Goal: Find contact information: Find contact information

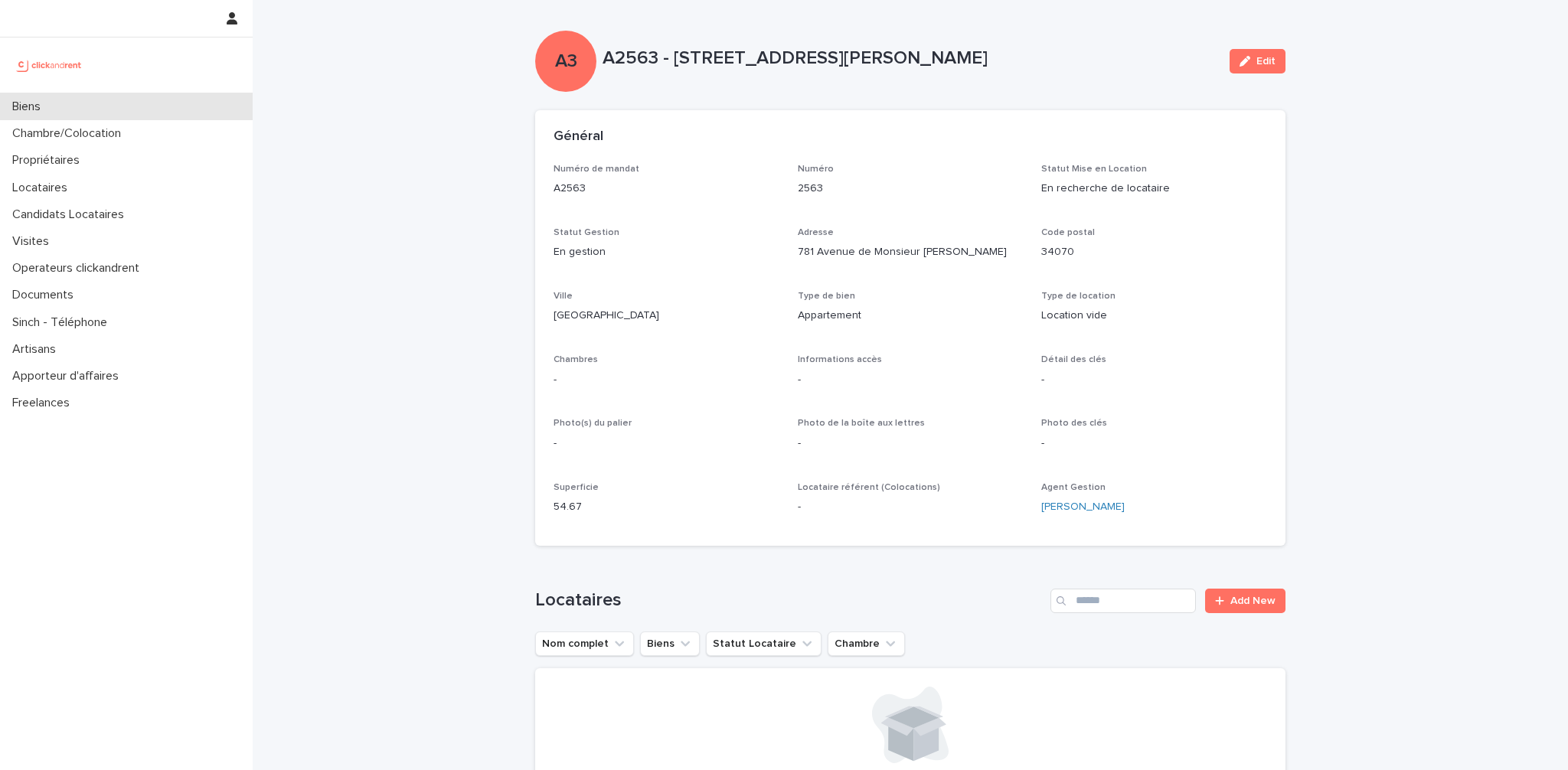
click at [77, 112] on div "Biens" at bounding box center [126, 107] width 253 height 27
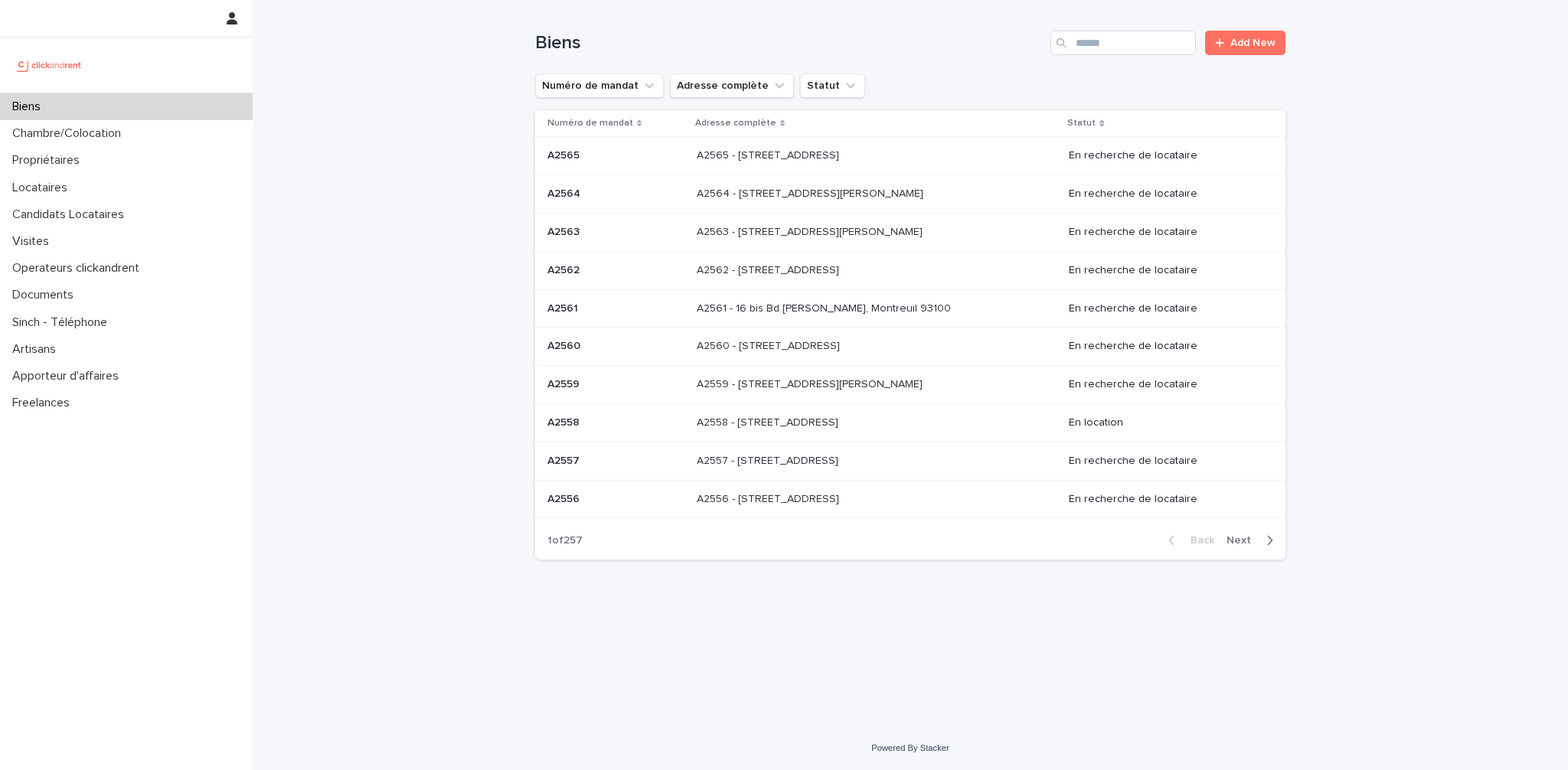
click at [1074, 41] on div "Search" at bounding box center [1063, 43] width 25 height 25
click at [1097, 44] on input "Search" at bounding box center [1123, 43] width 145 height 25
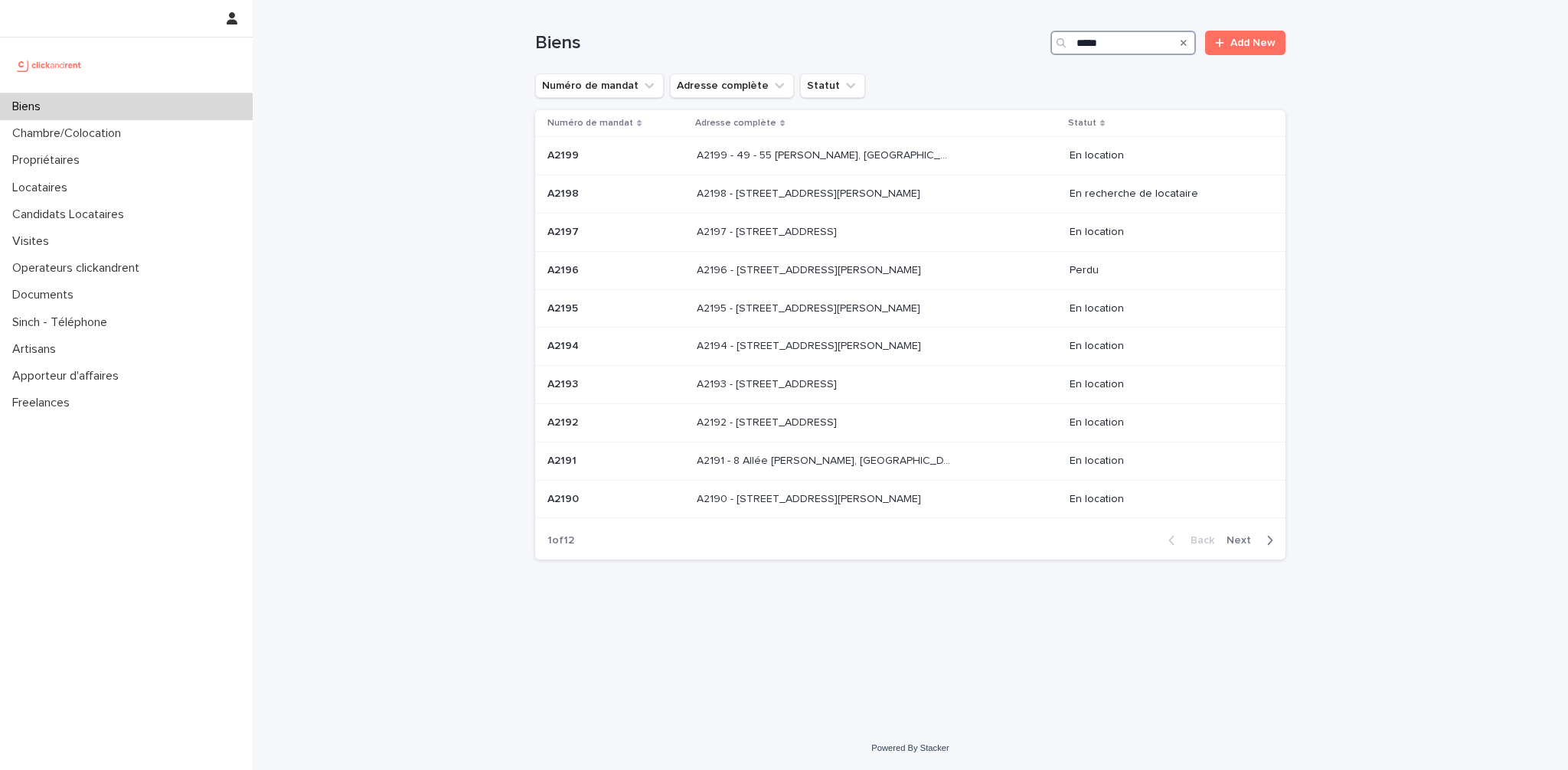
type input "*****"
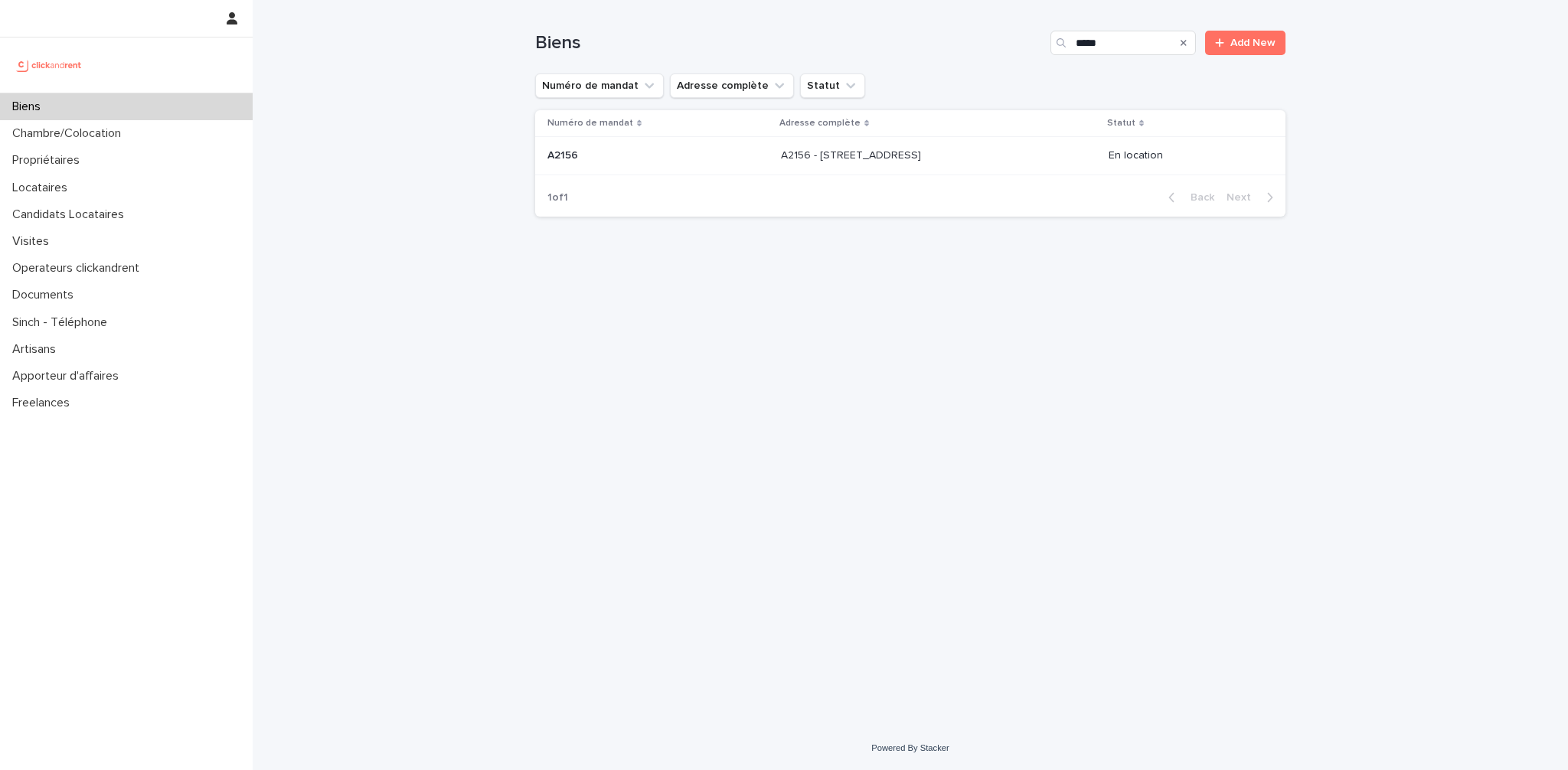
click at [862, 164] on div "A2156 - [STREET_ADDRESS] - [STREET_ADDRESS]" at bounding box center [939, 155] width 316 height 26
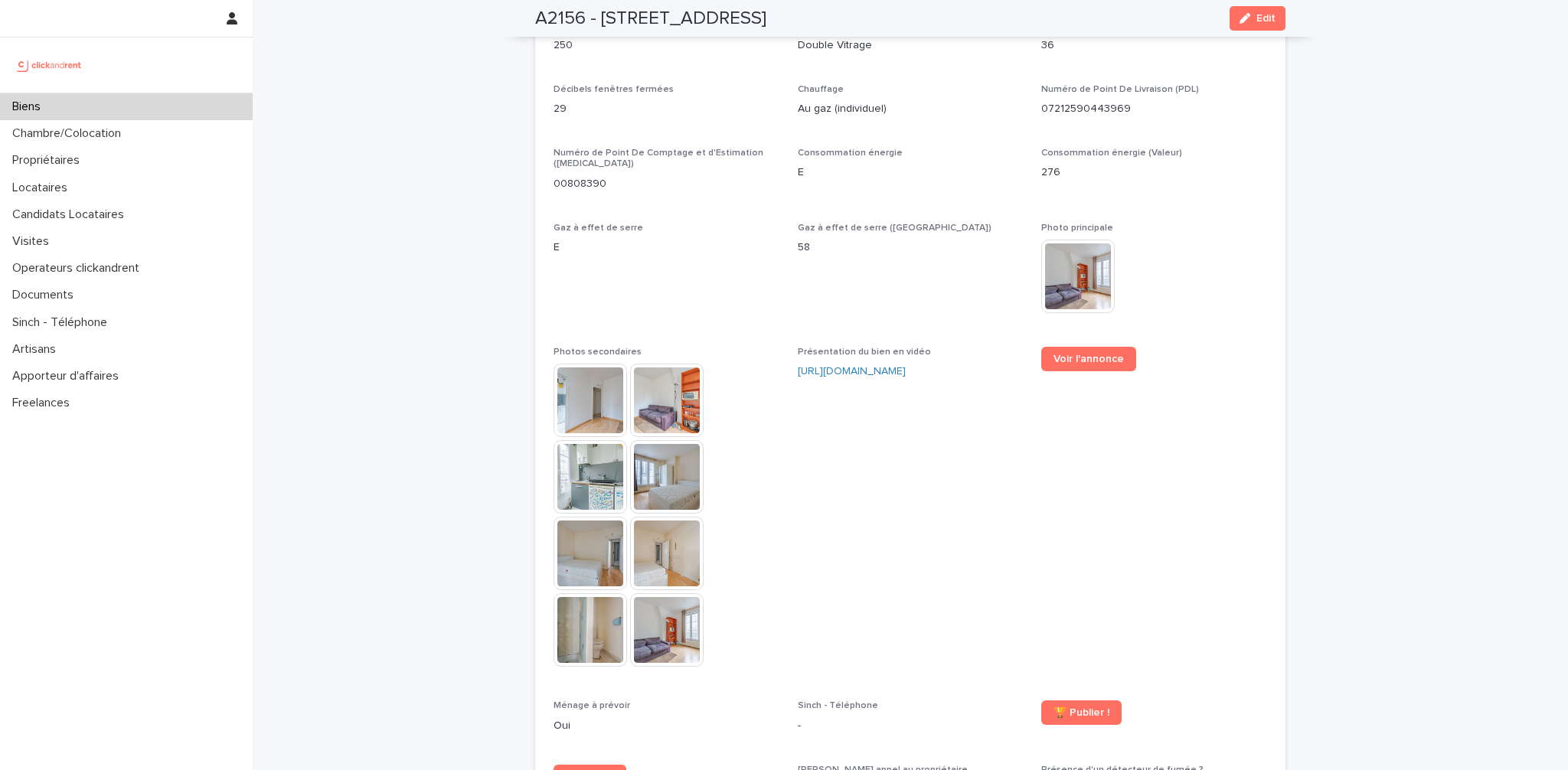
scroll to position [3898, 0]
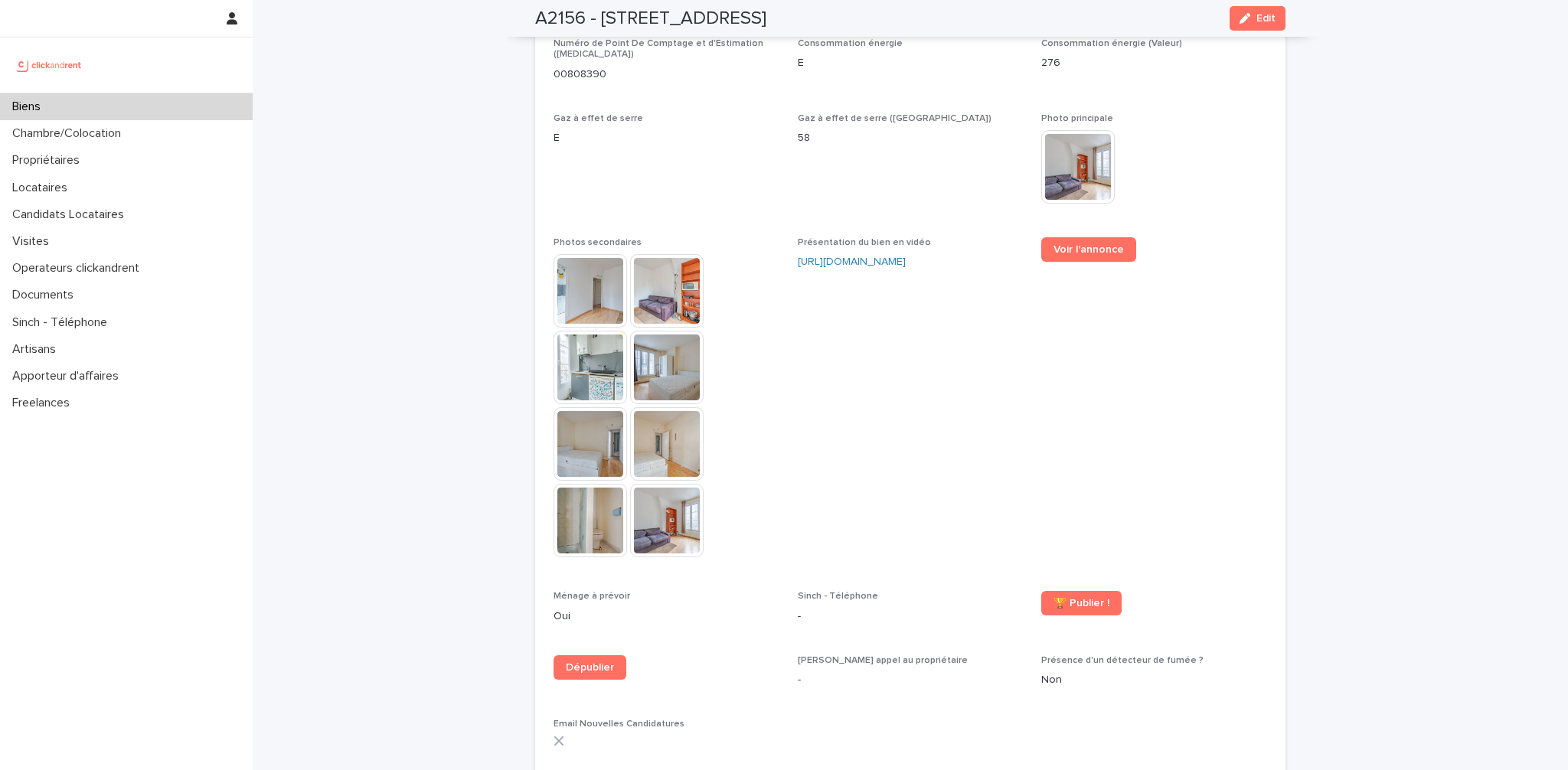
click at [575, 490] on img at bounding box center [590, 520] width 73 height 73
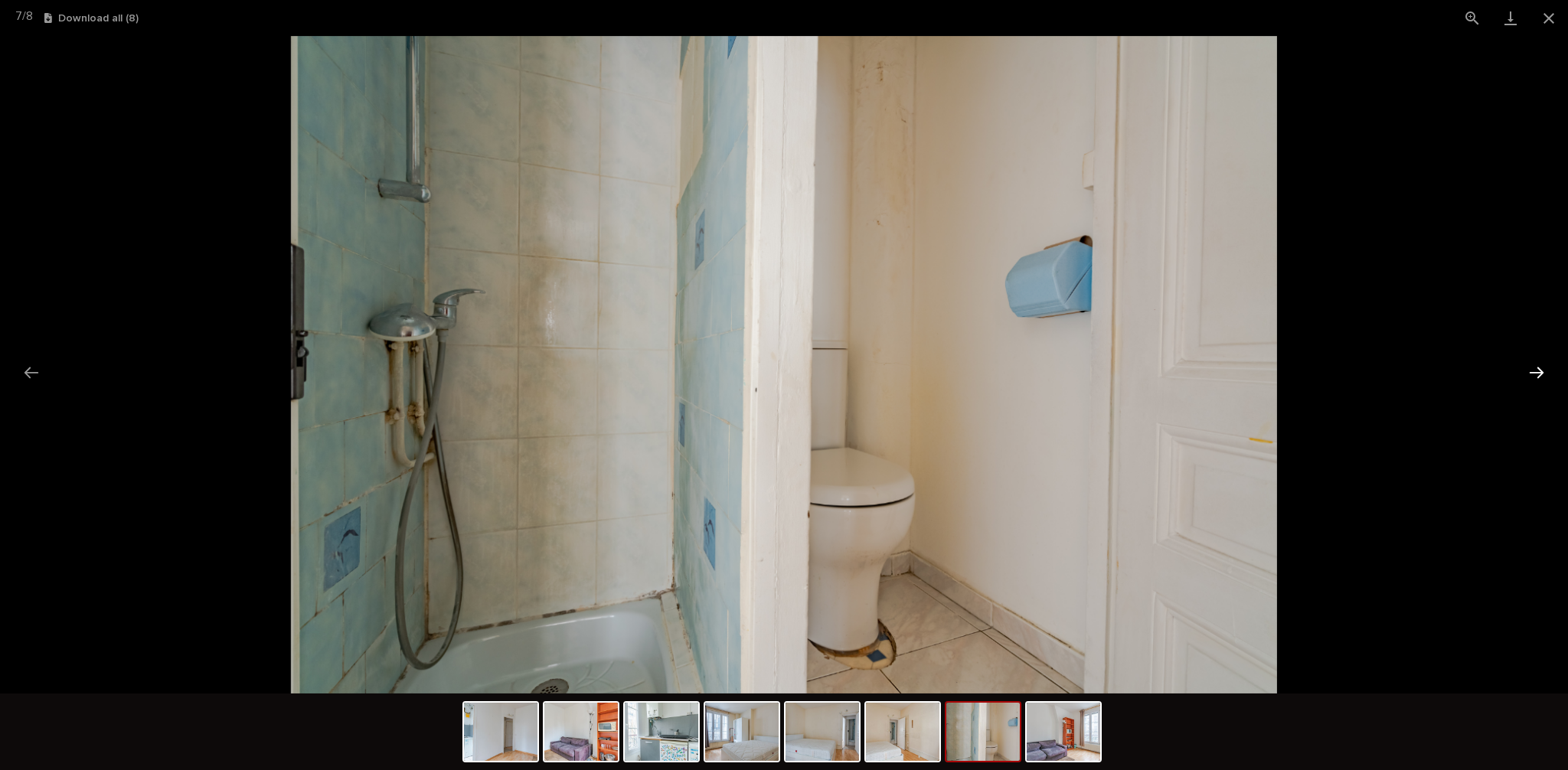
click at [1538, 369] on button "Next slide" at bounding box center [1537, 372] width 32 height 30
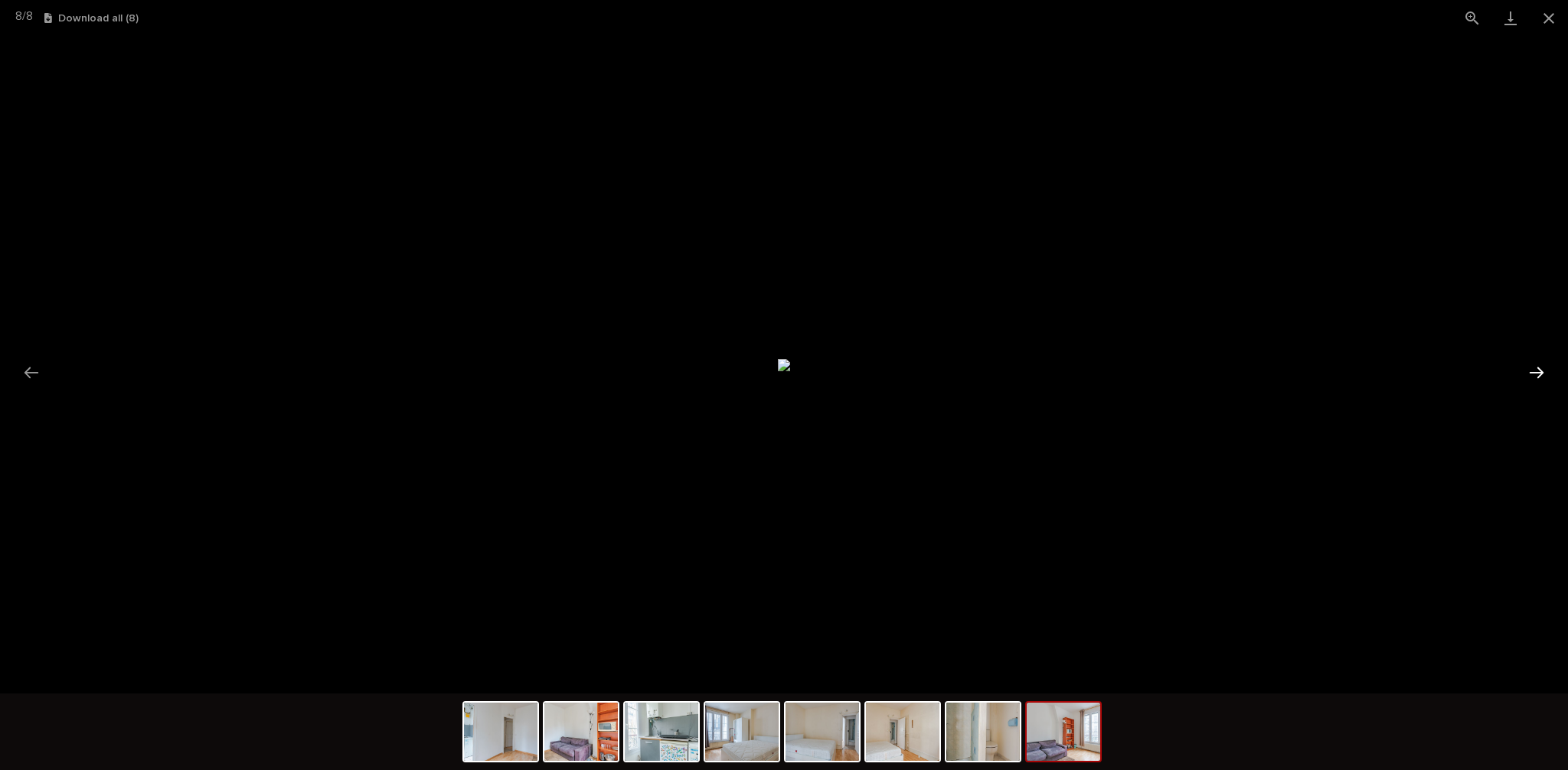
click at [1538, 370] on button "Next slide" at bounding box center [1537, 372] width 32 height 30
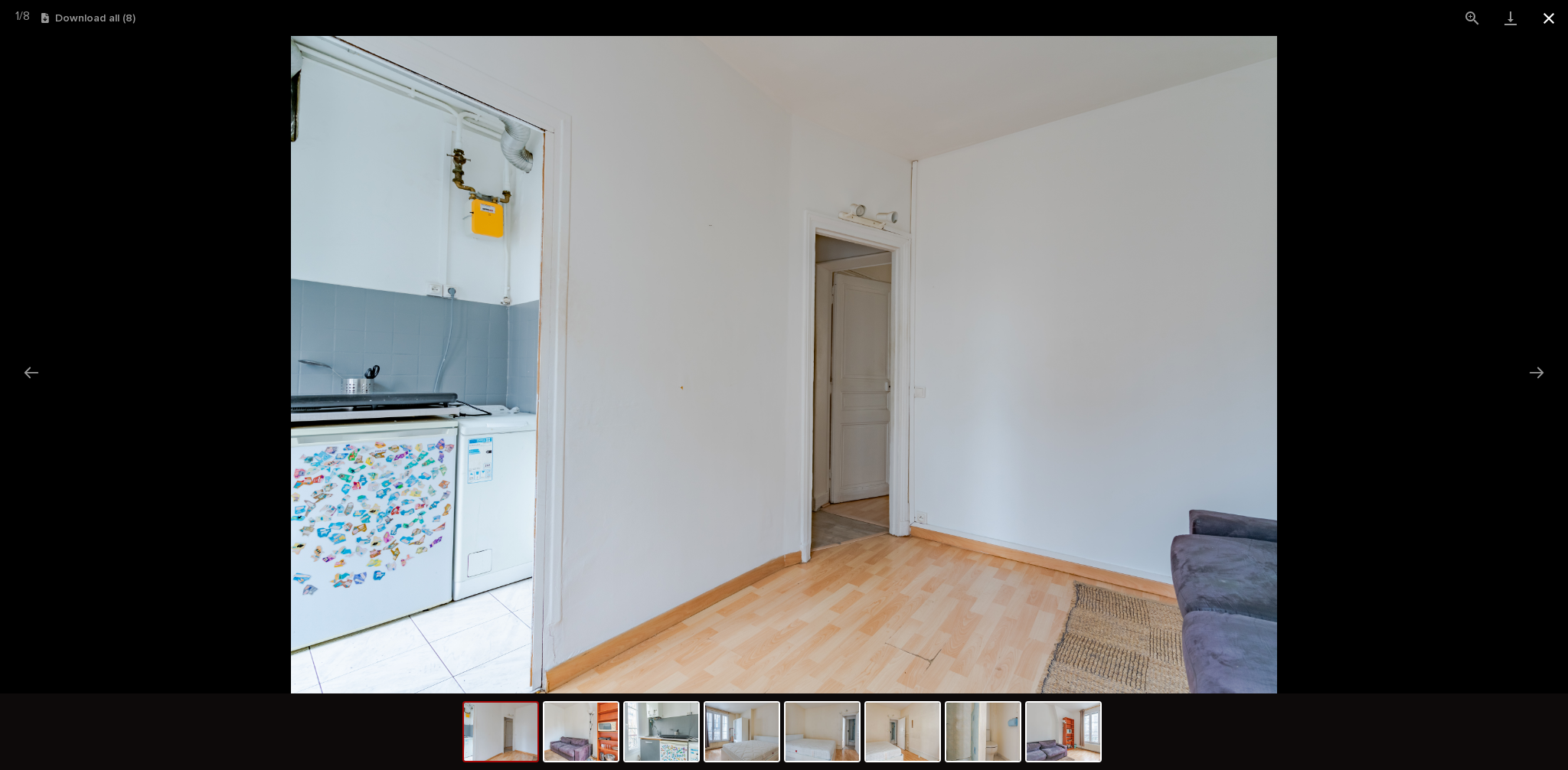
click at [1552, 17] on button "Close gallery" at bounding box center [1549, 18] width 38 height 36
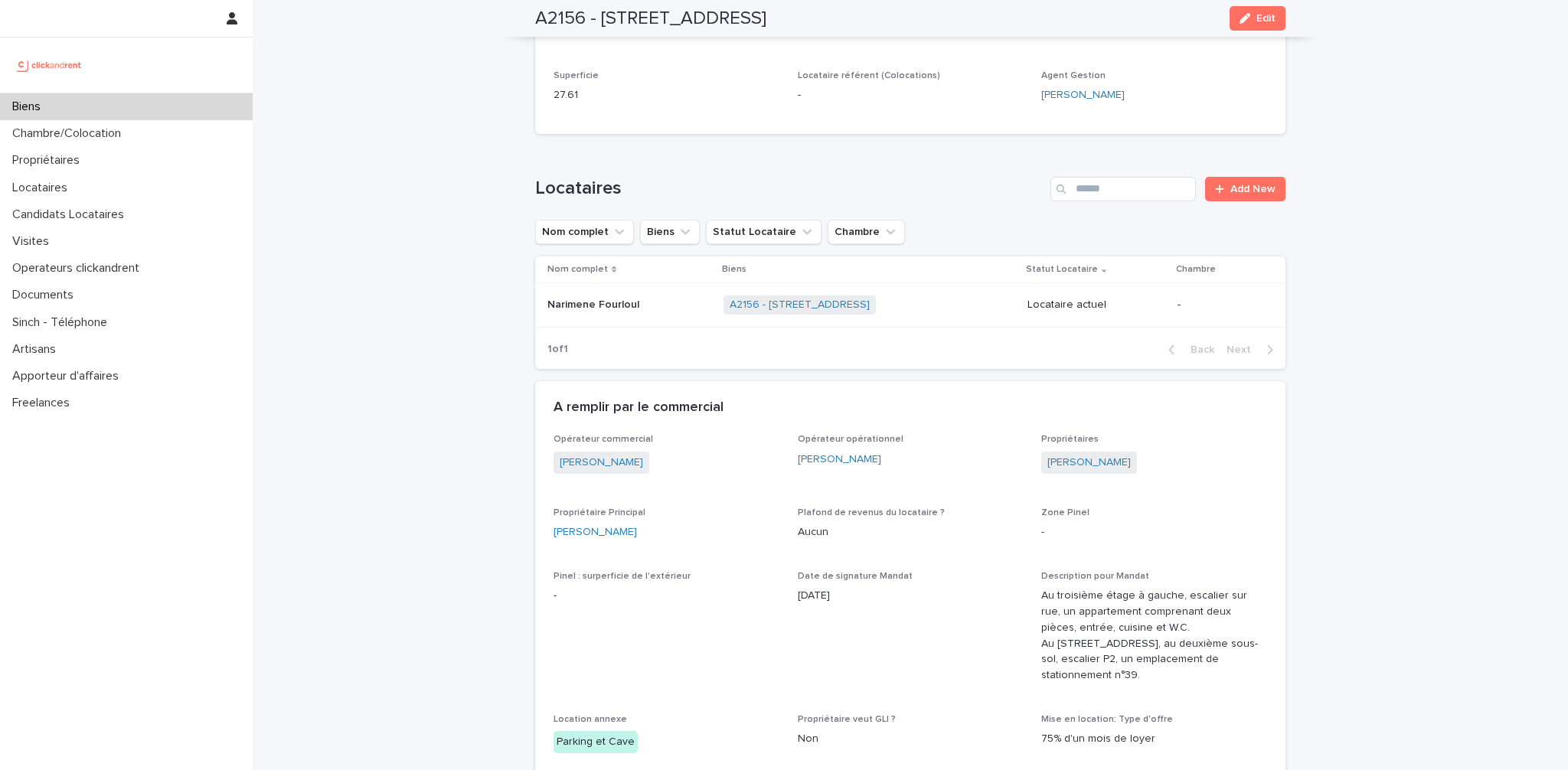
scroll to position [571, 0]
click at [1087, 454] on link "[PERSON_NAME]" at bounding box center [1089, 459] width 84 height 16
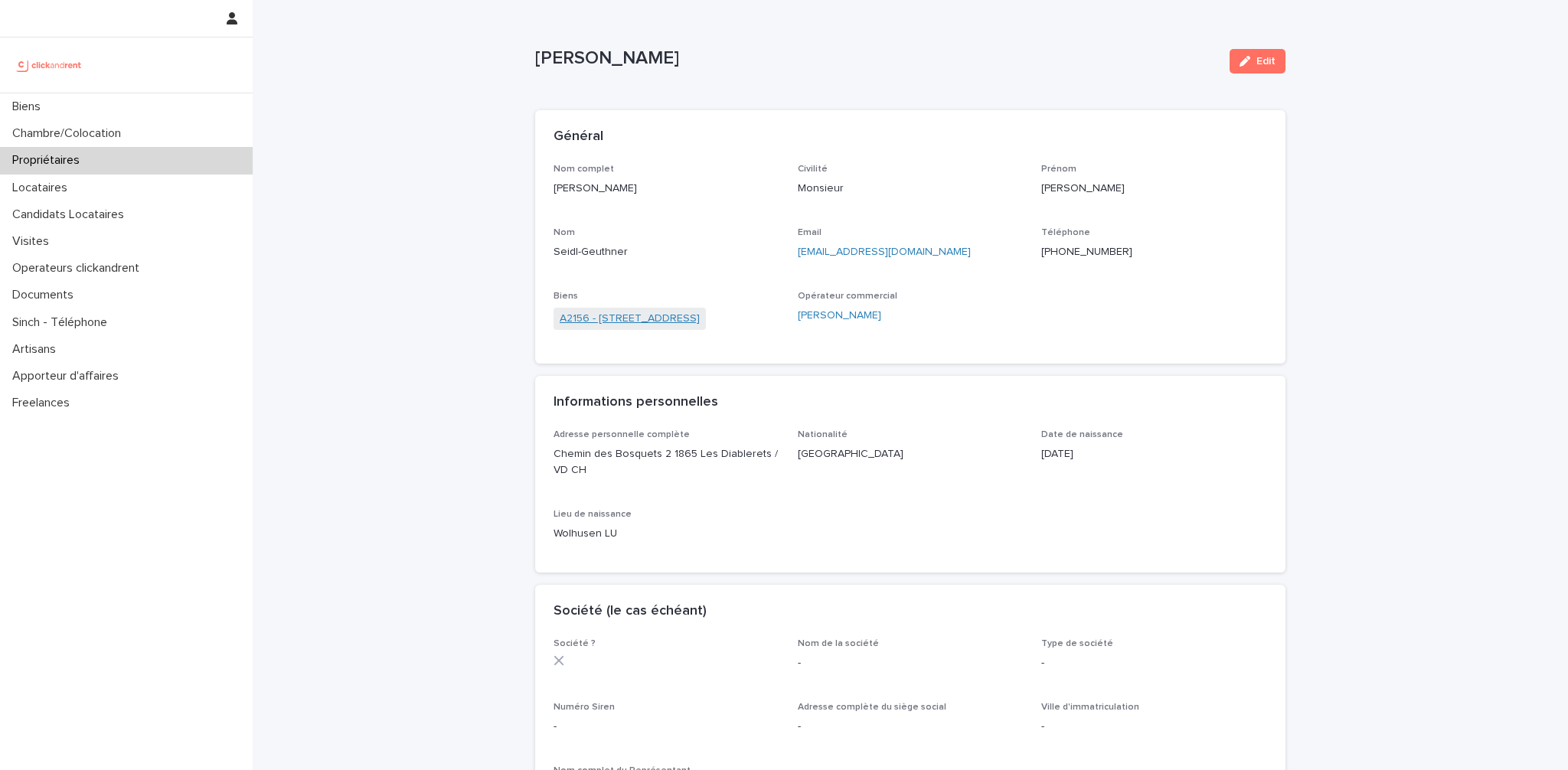
click at [700, 315] on link "A2156 - [STREET_ADDRESS]" at bounding box center [630, 319] width 140 height 16
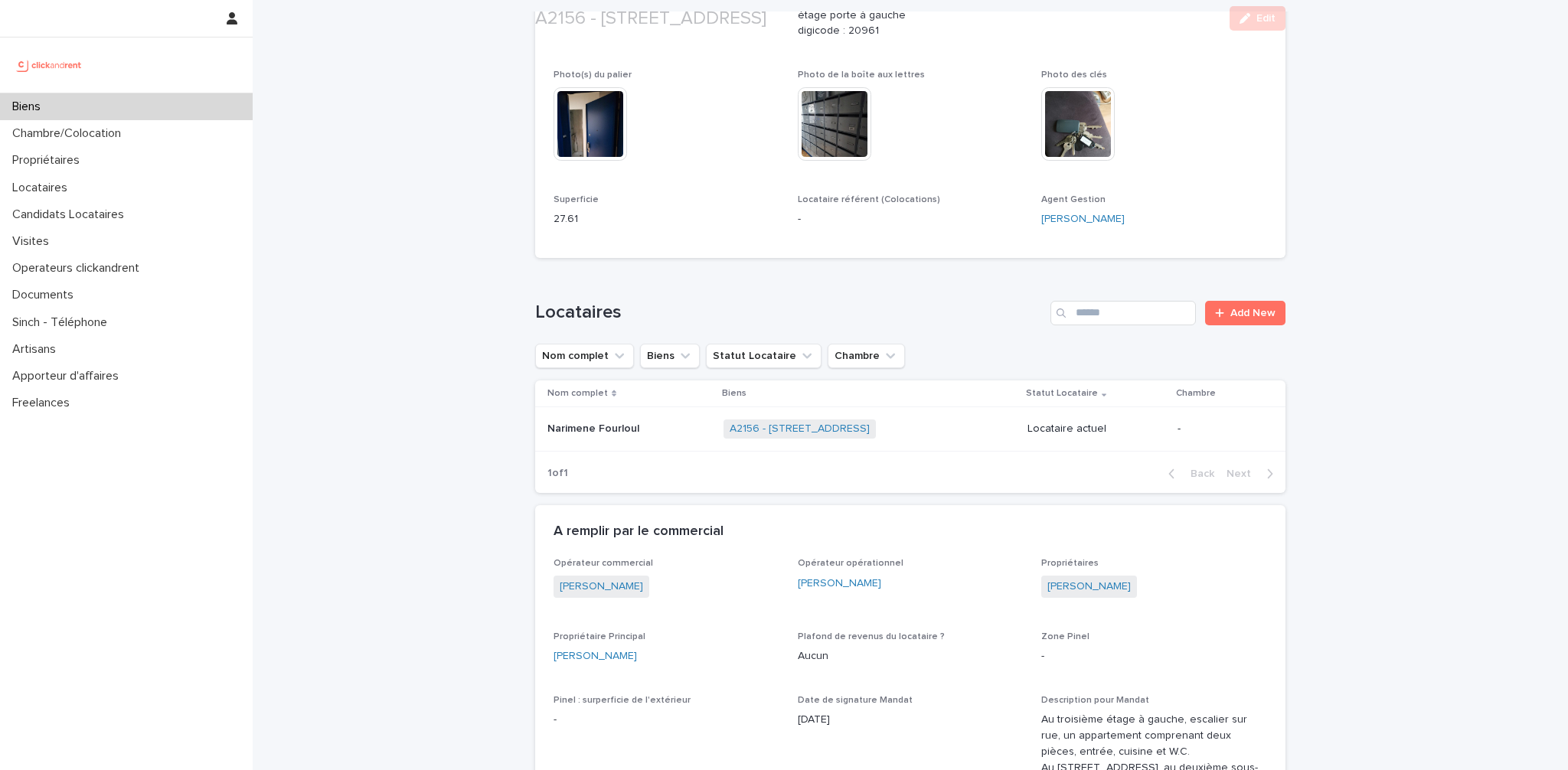
scroll to position [532, 0]
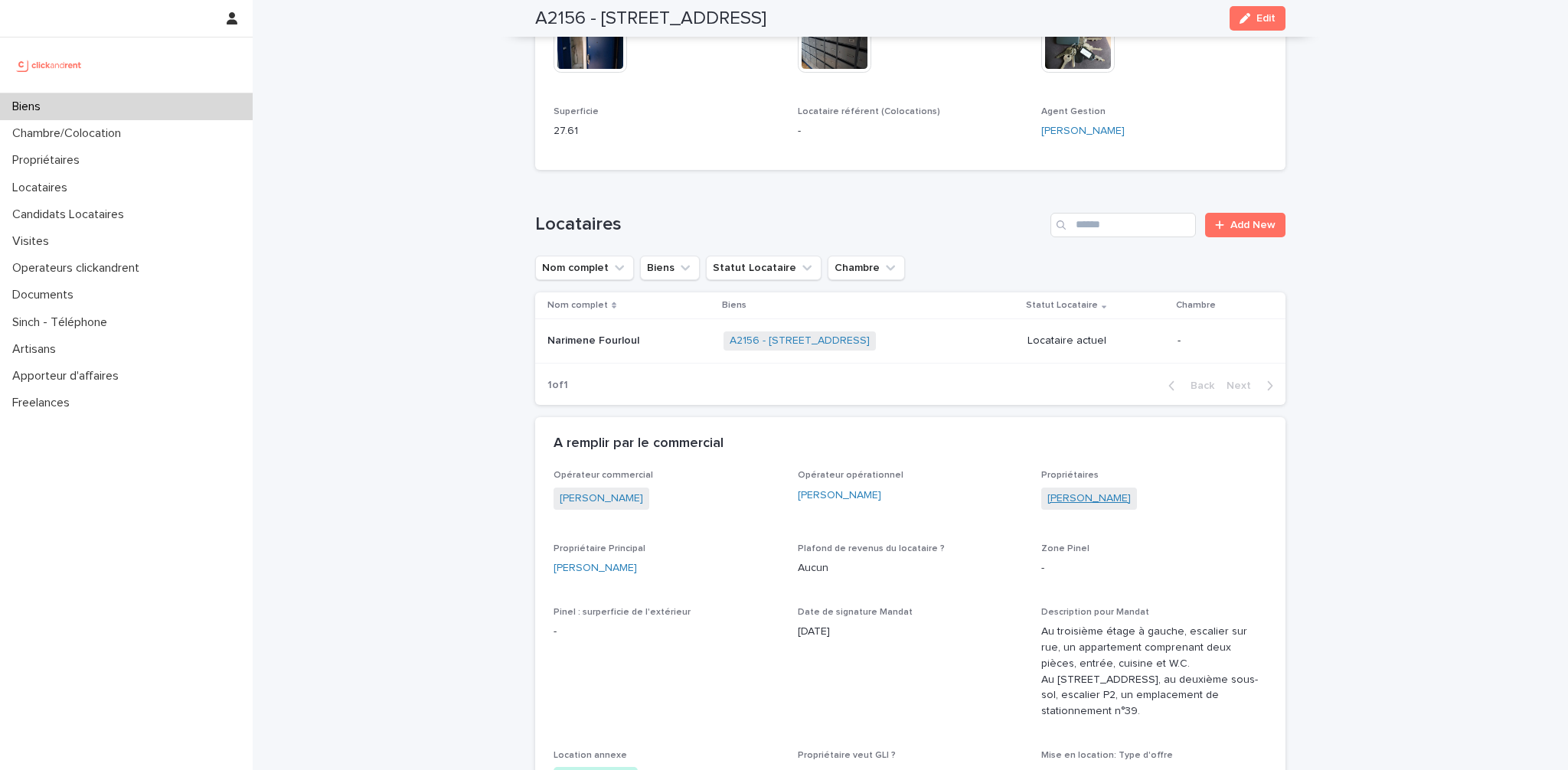
click at [1078, 499] on link "[PERSON_NAME]" at bounding box center [1089, 499] width 84 height 16
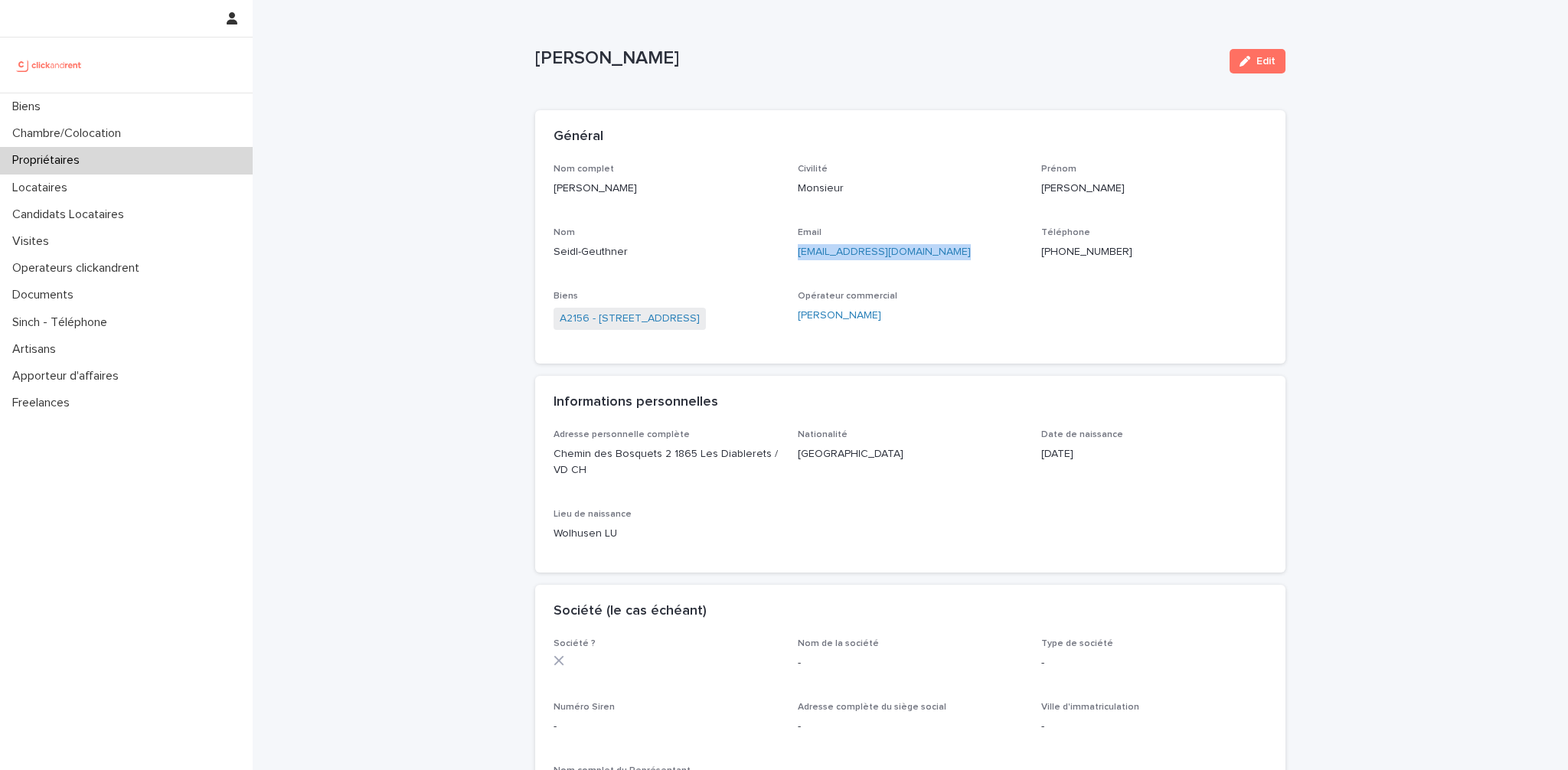
drag, startPoint x: 941, startPoint y: 253, endPoint x: 797, endPoint y: 248, distance: 144.1
click at [797, 248] on div "Nom complet [PERSON_NAME] Civilité Monsieur [PERSON_NAME] [PERSON_NAME] Email […" at bounding box center [910, 255] width 714 height 182
copy link "[EMAIL_ADDRESS][DOMAIN_NAME]"
